Goal: Find specific page/section: Find specific page/section

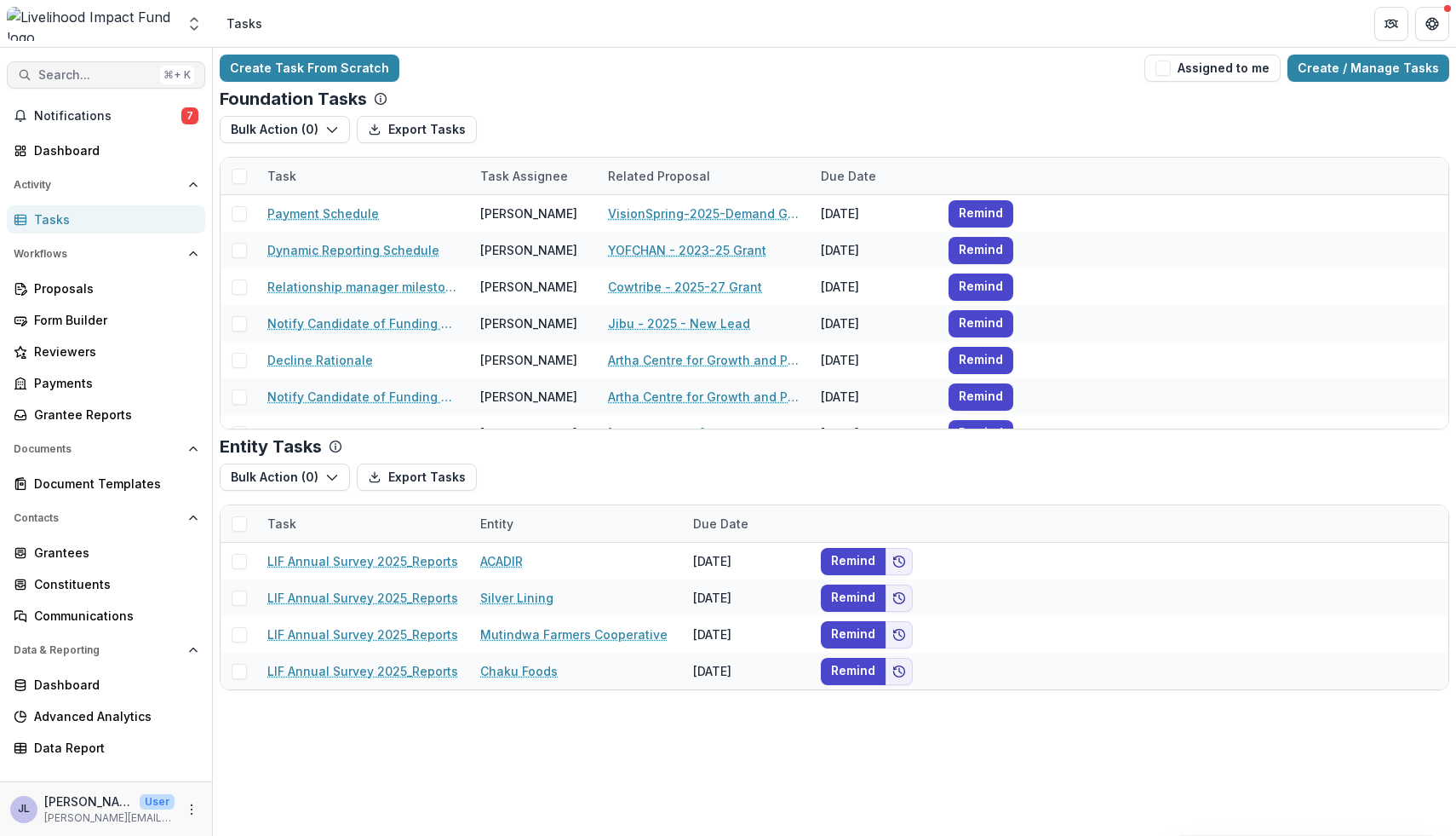
scroll to position [372, 0]
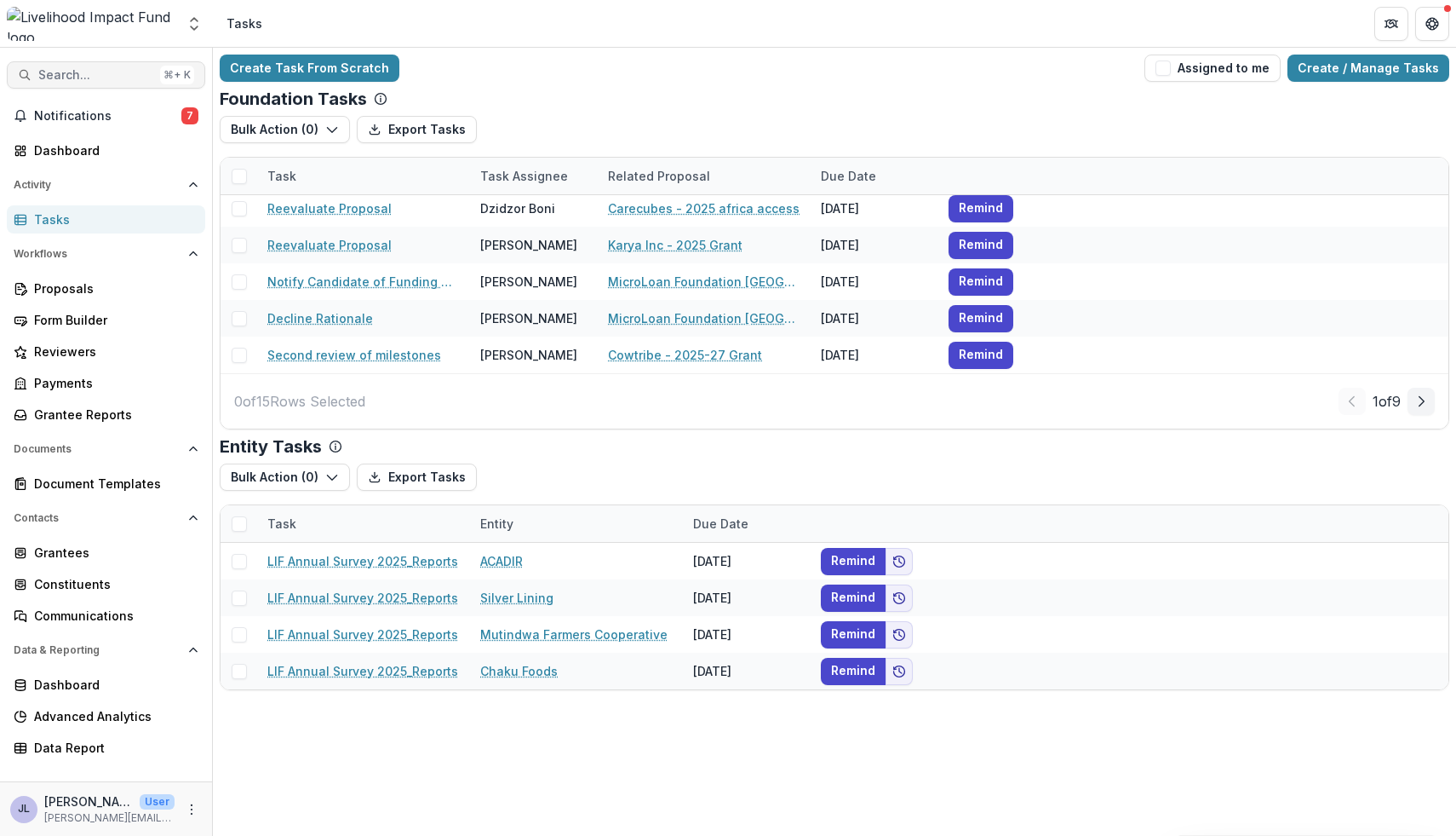
click at [138, 75] on span "Search..." at bounding box center [96, 75] width 115 height 15
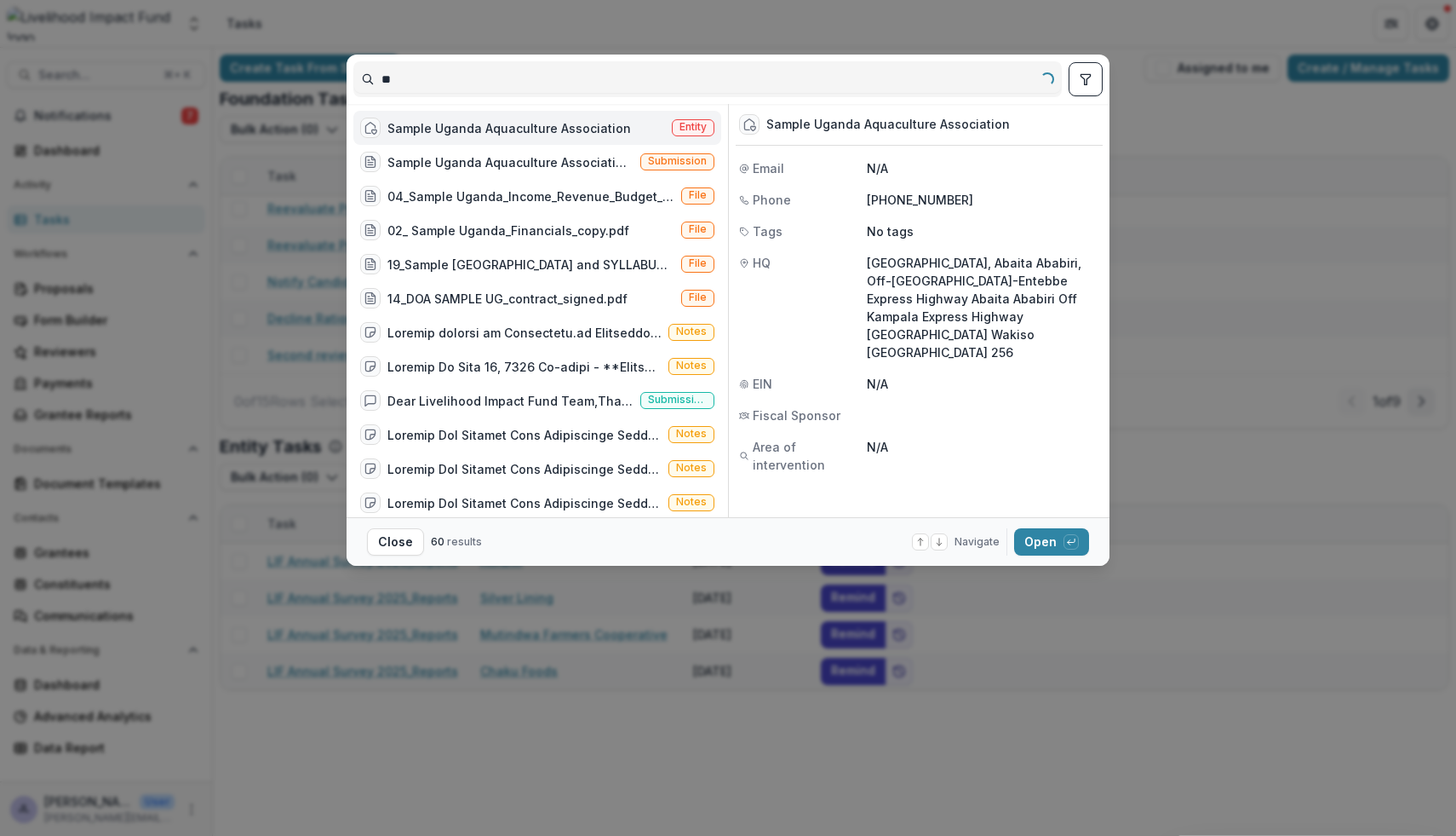
type input "*"
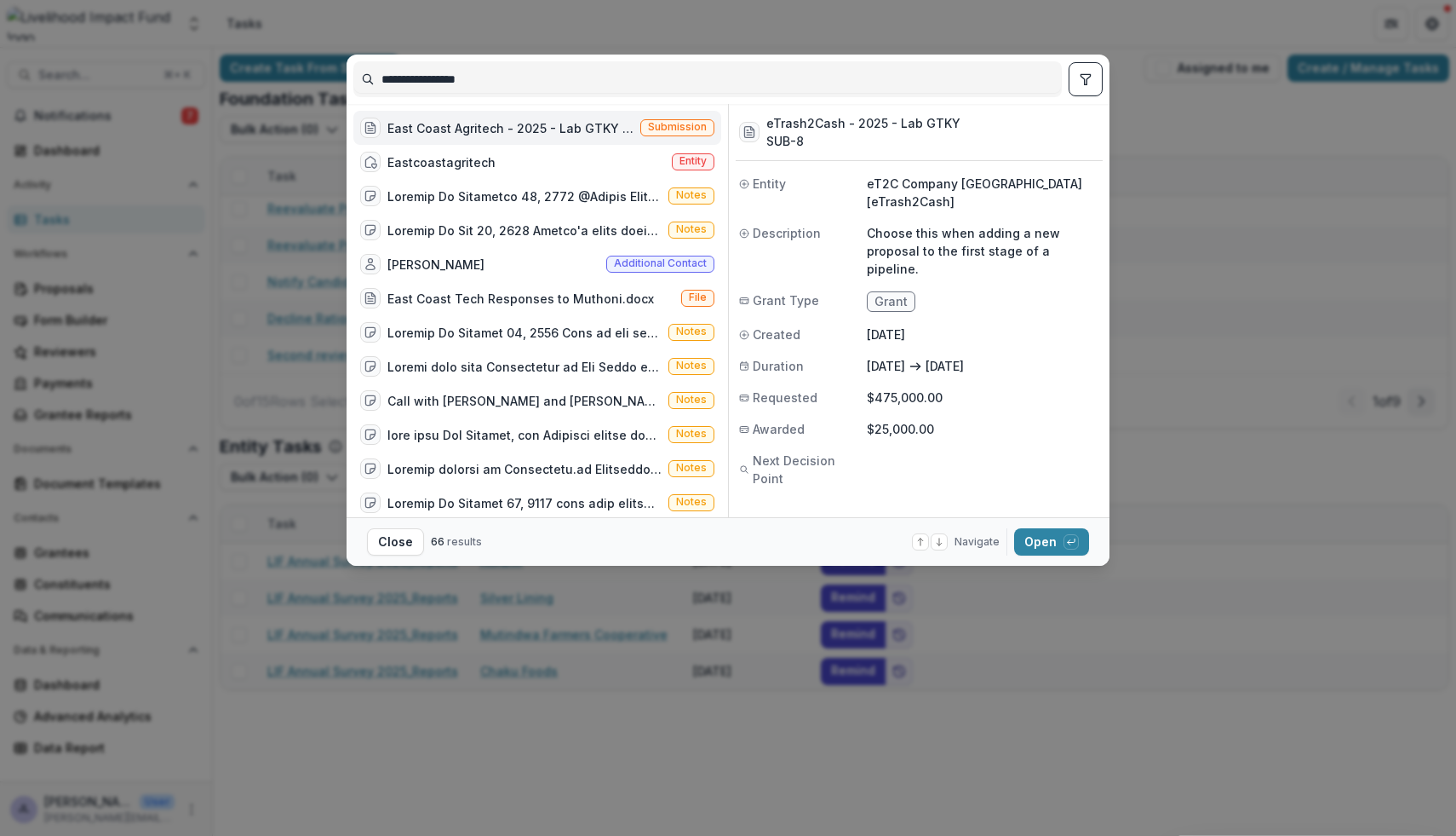
type input "**********"
click at [465, 120] on div "East Coast Agritech - 2025 - Lab GTKY (Choose this when adding a new proposal t…" at bounding box center [511, 128] width 246 height 17
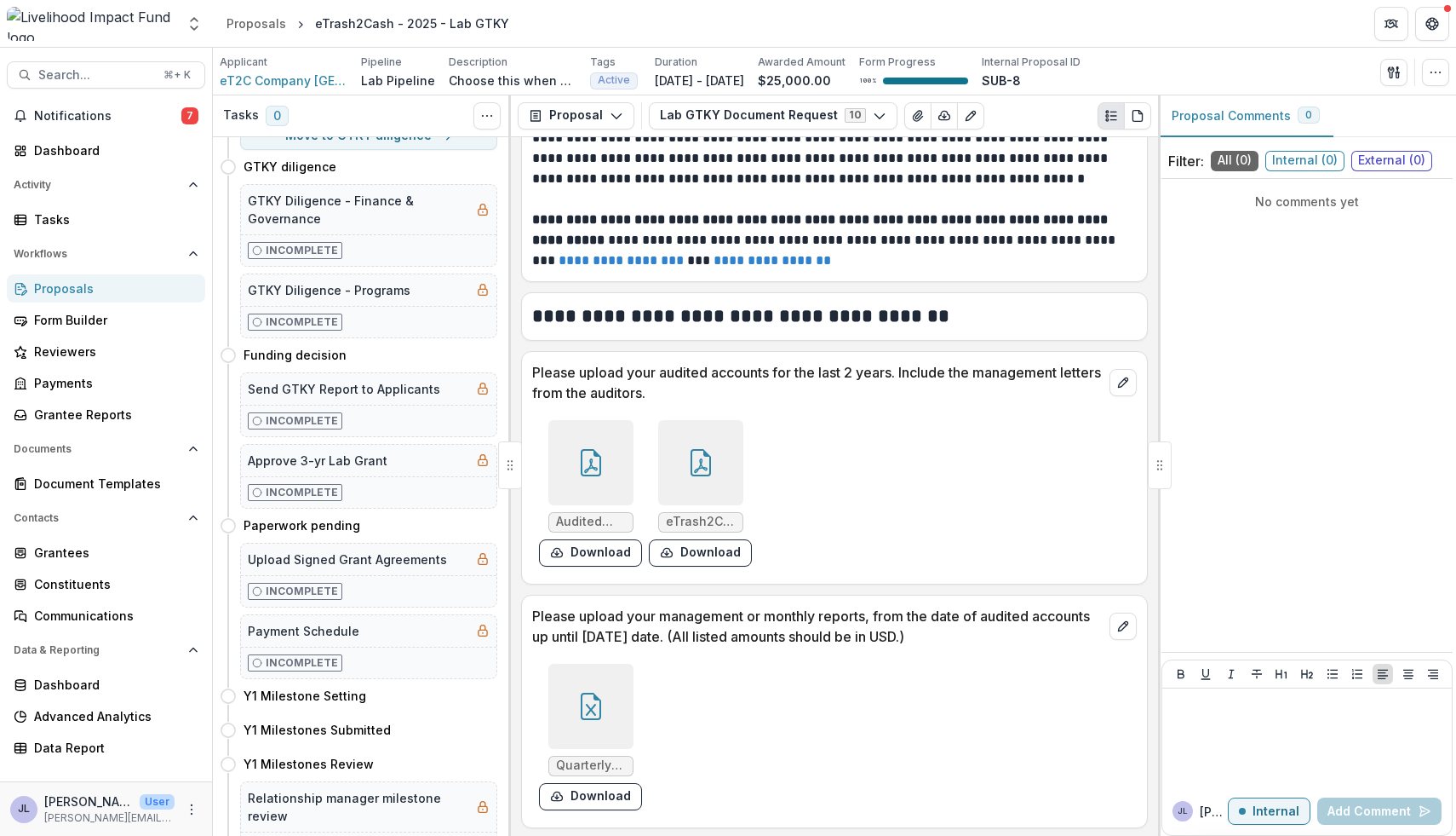
scroll to position [272, 0]
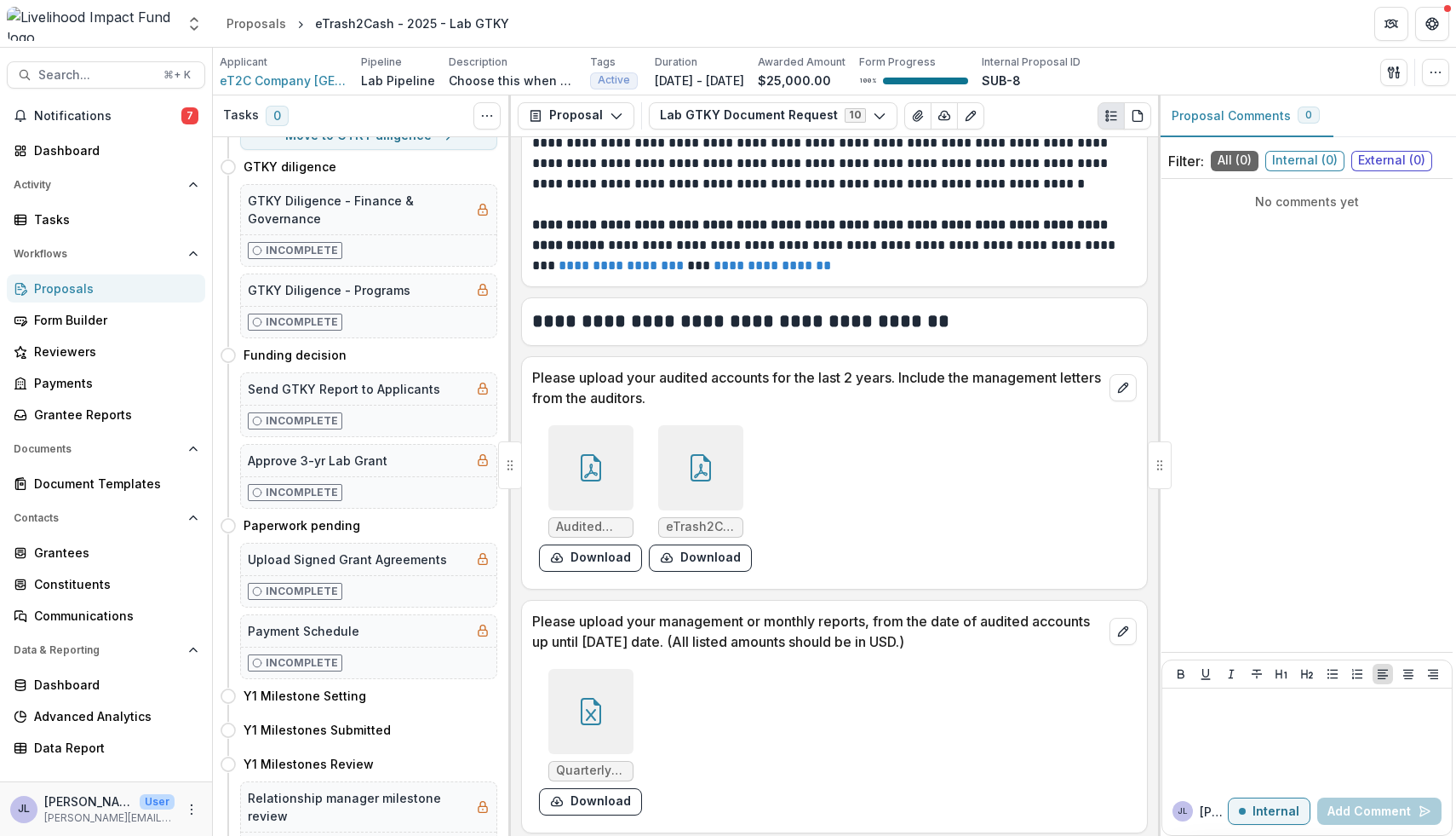
click at [589, 474] on icon at bounding box center [591, 468] width 28 height 28
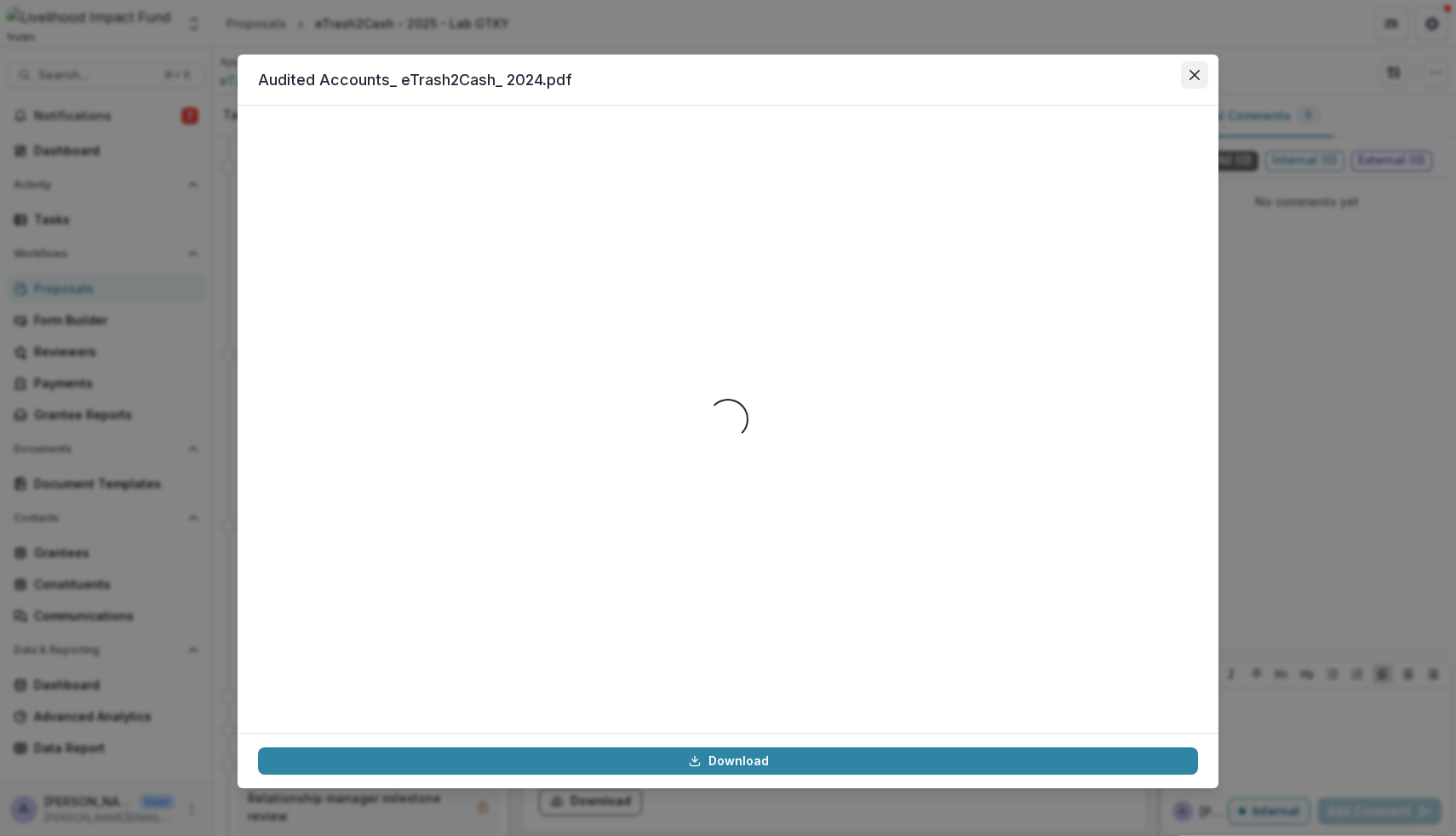
click at [1189, 78] on icon "Close" at bounding box center [1194, 74] width 10 height 10
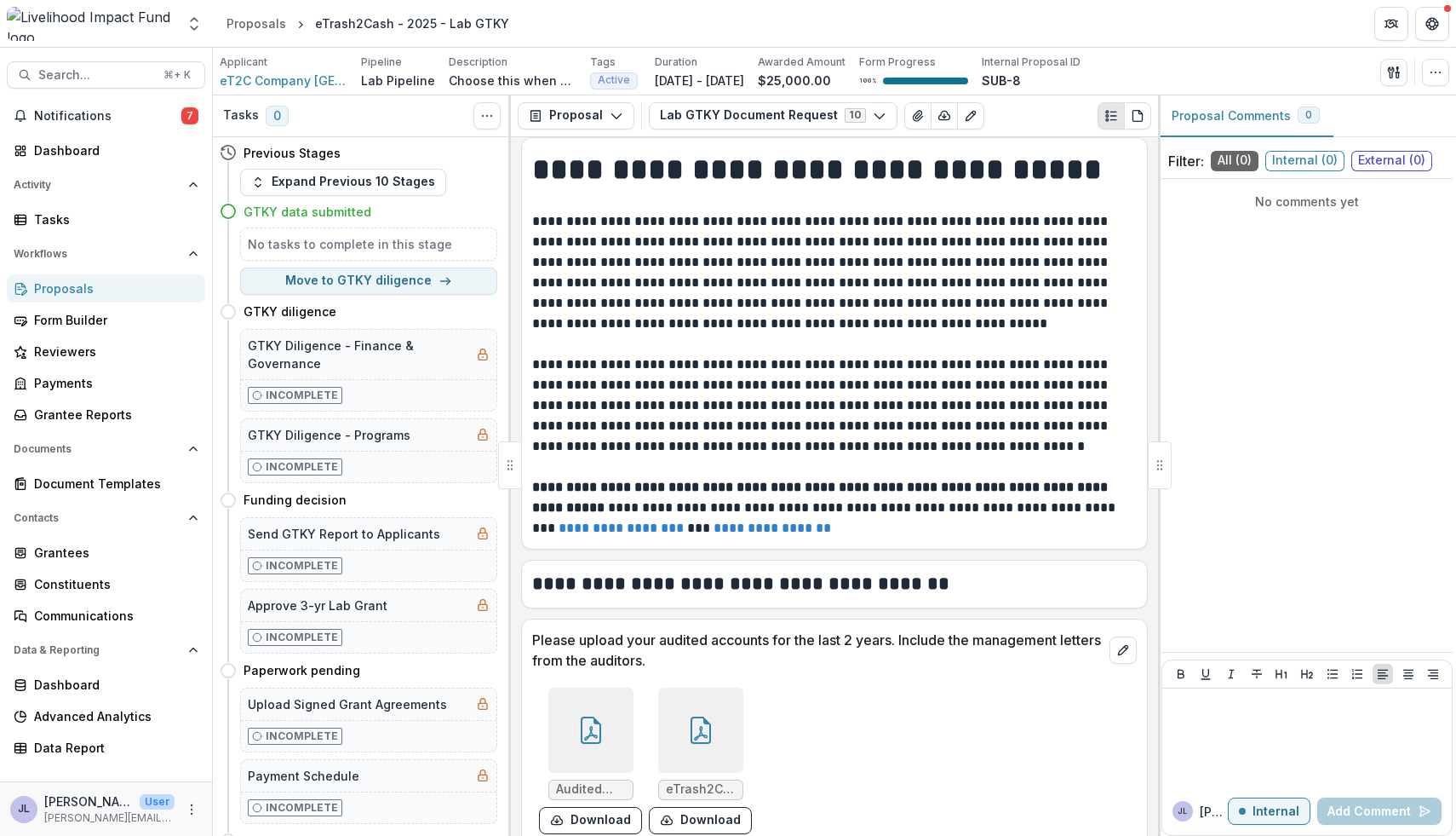
scroll to position [0, 0]
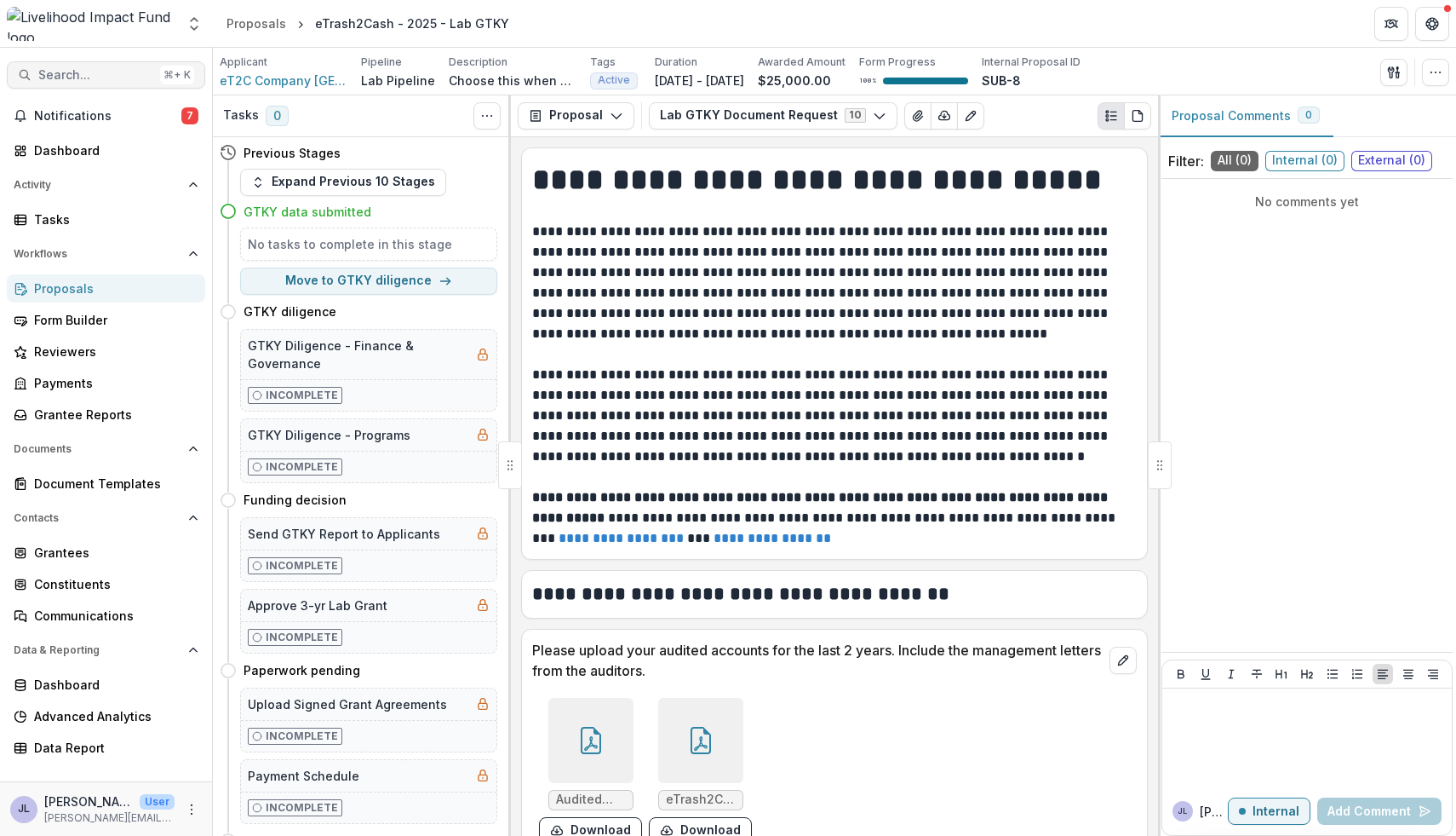
click at [136, 74] on span "Search..." at bounding box center [96, 75] width 115 height 15
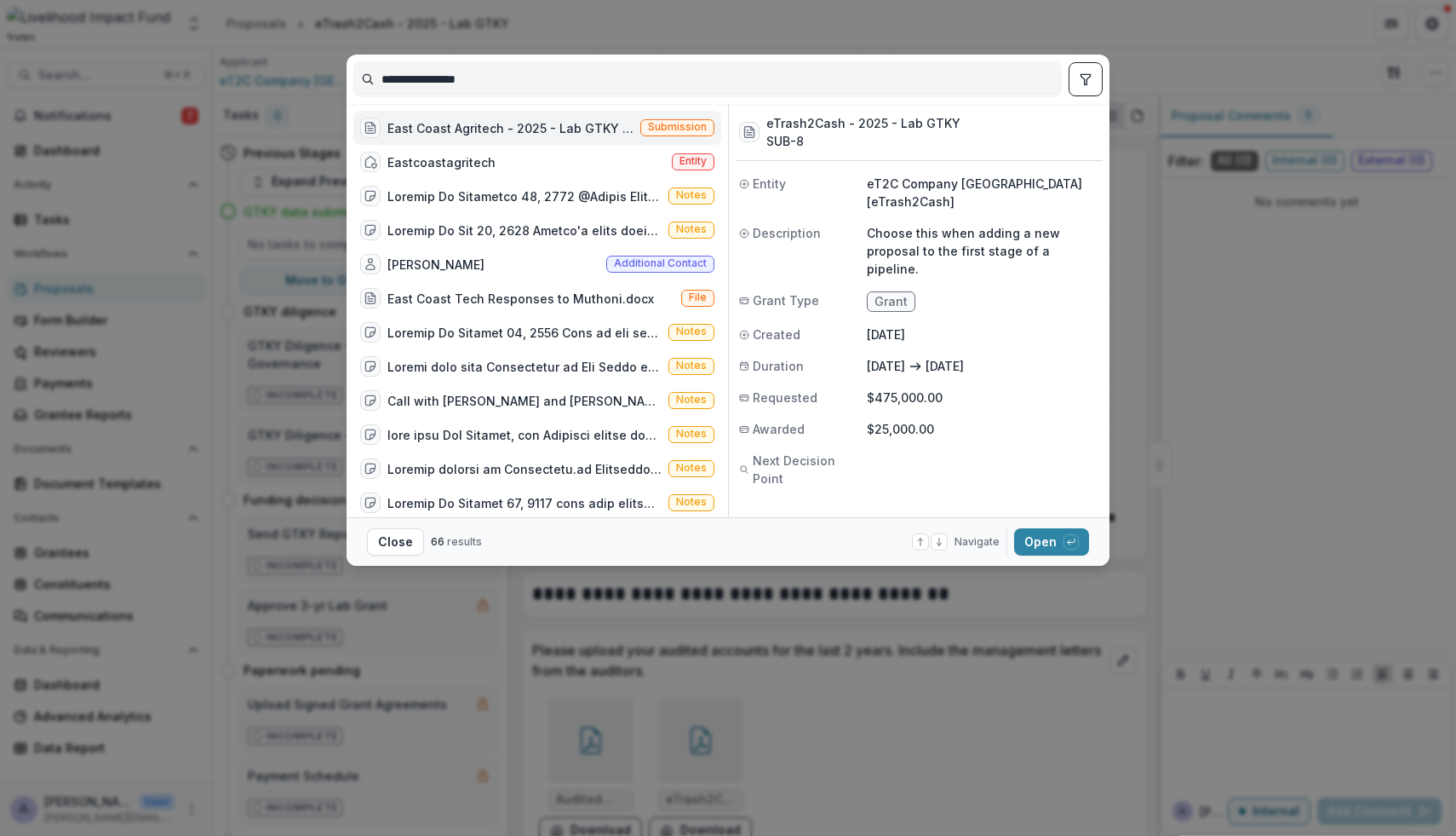
click at [472, 133] on div "East Coast Agritech - 2025 - Lab GTKY (Choose this when adding a new proposal t…" at bounding box center [511, 128] width 246 height 17
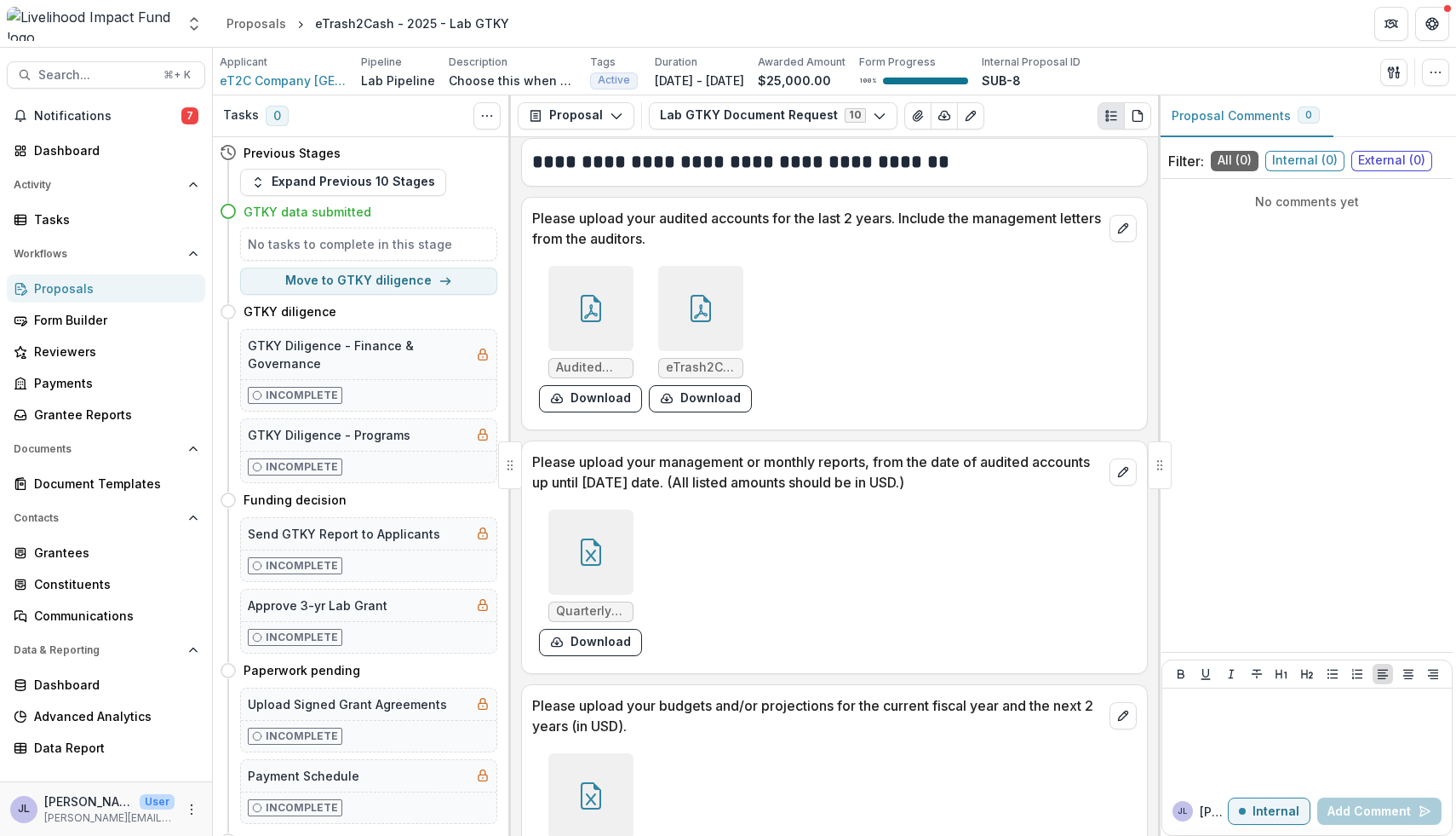
scroll to position [7, 0]
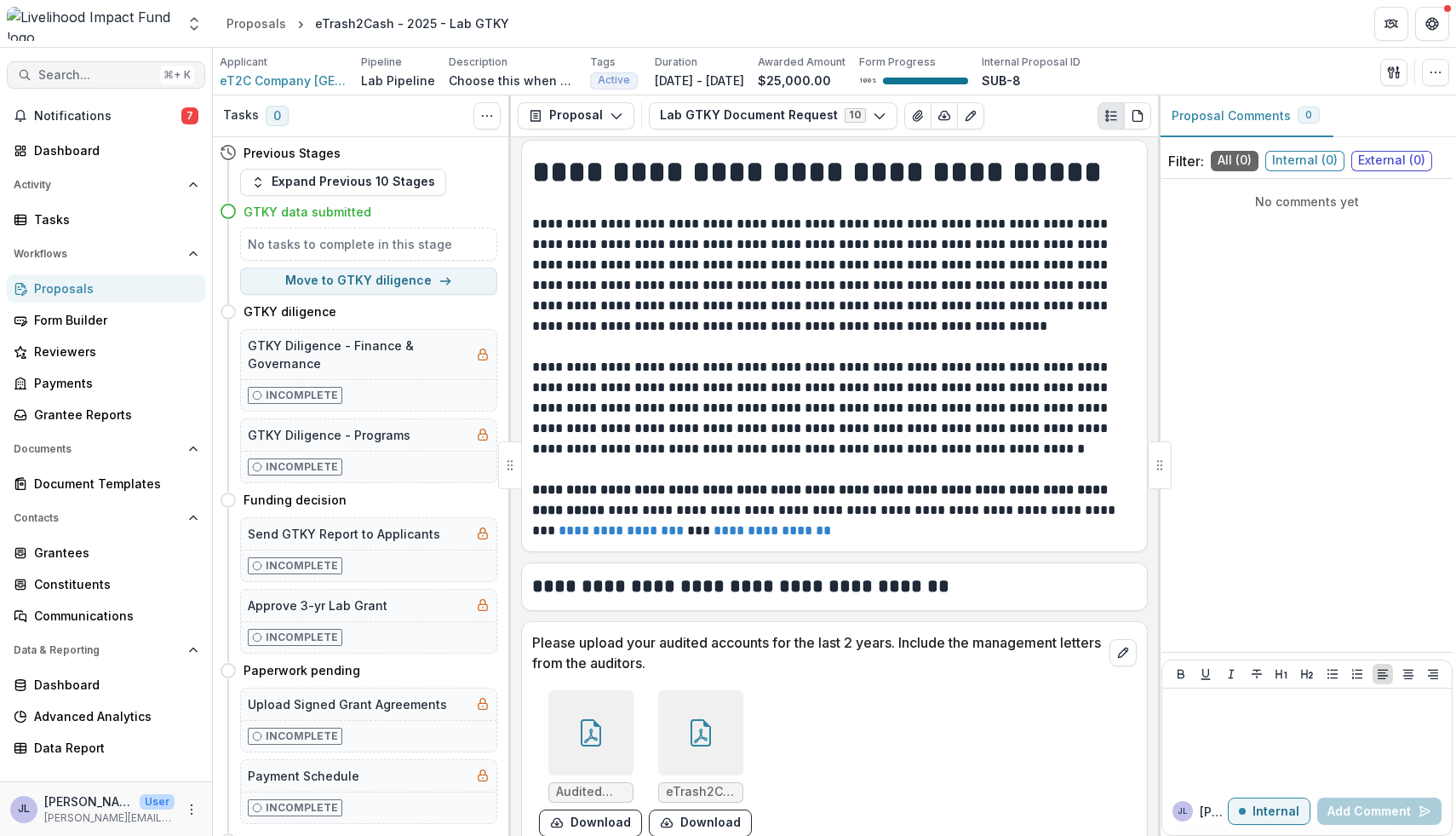
click at [142, 74] on span "Search..." at bounding box center [96, 75] width 115 height 15
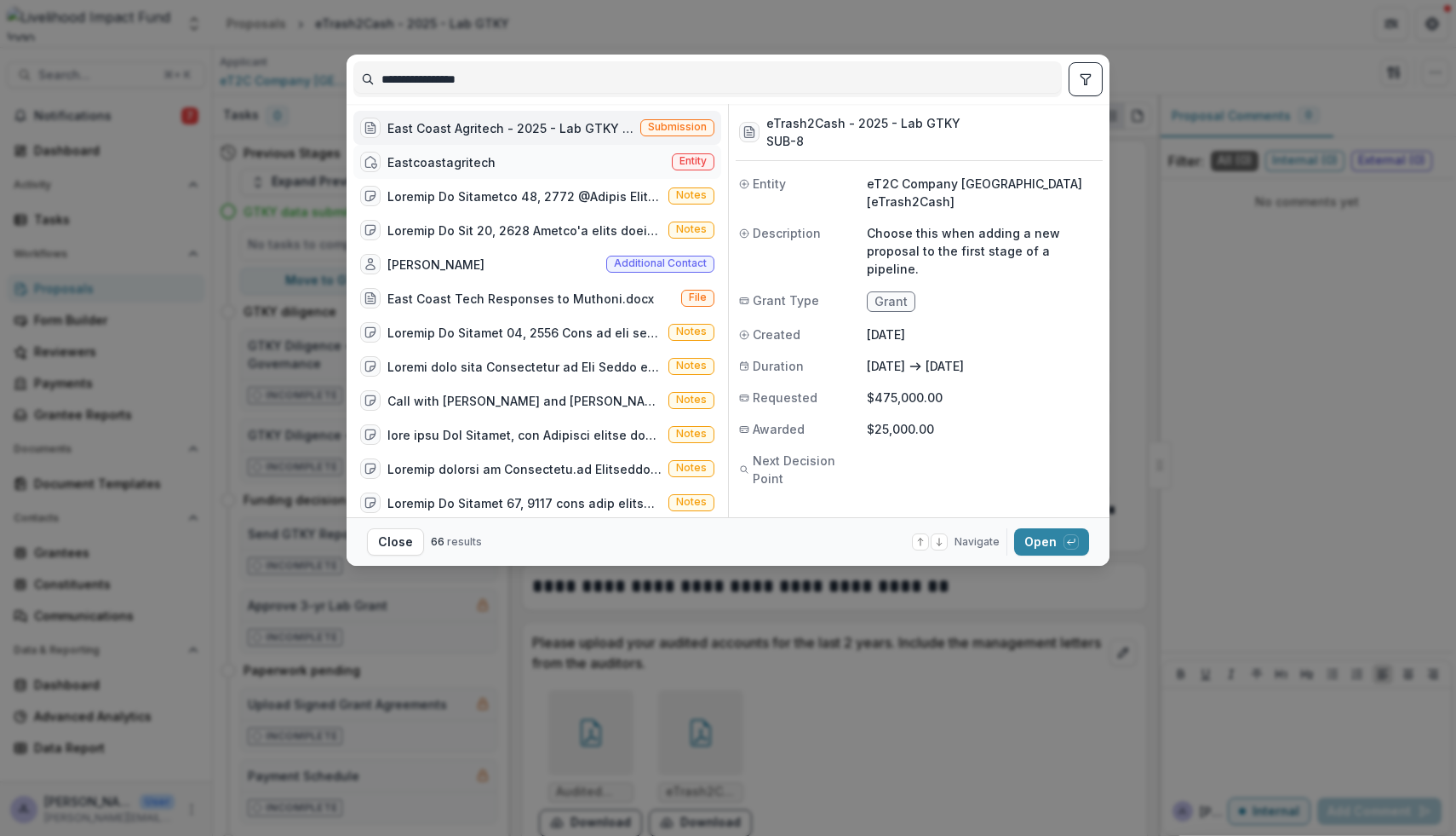
click at [450, 166] on div "Eastcoastagritech" at bounding box center [442, 162] width 108 height 17
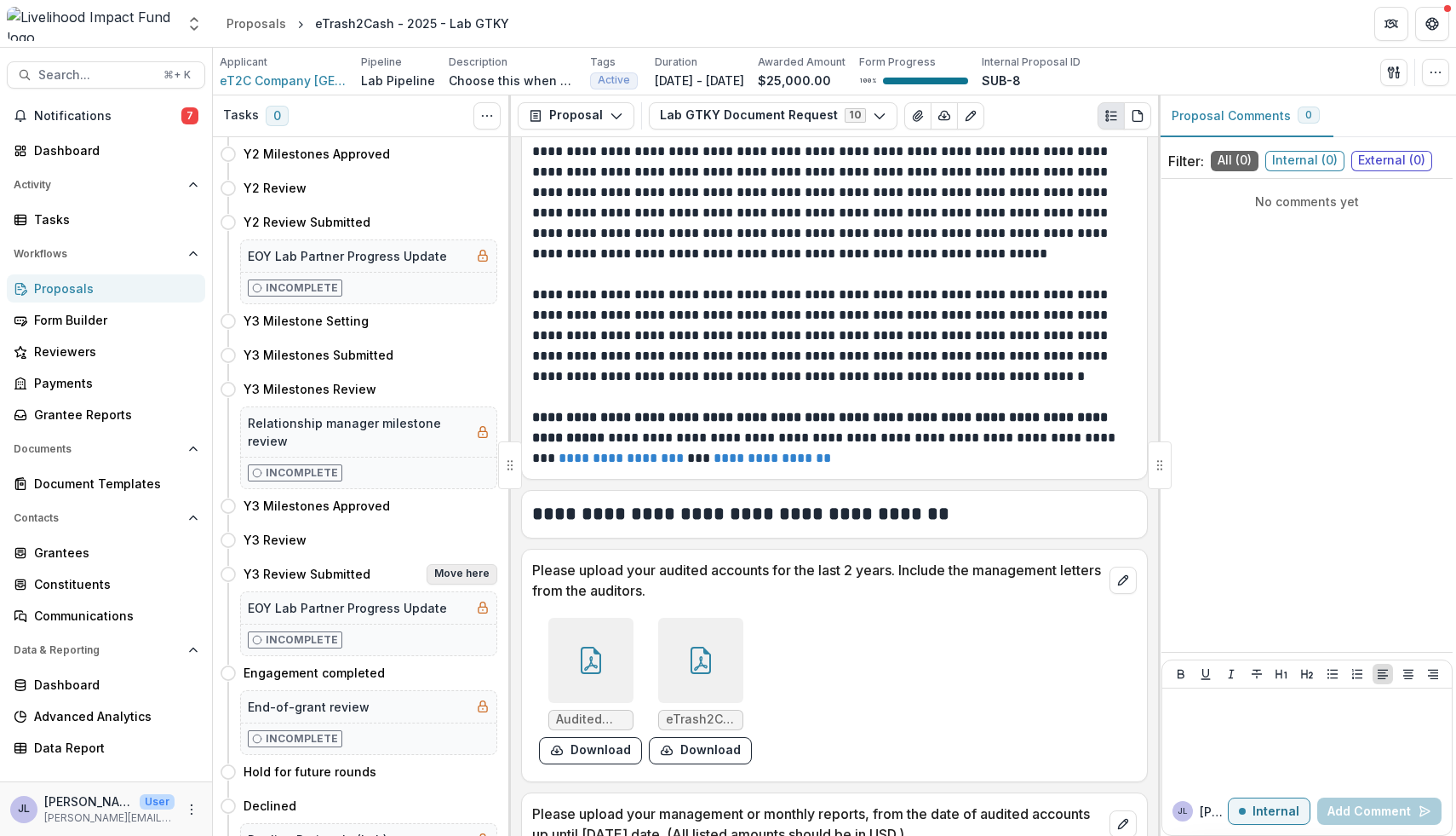
scroll to position [1275, 0]
